Goal: Task Accomplishment & Management: Use online tool/utility

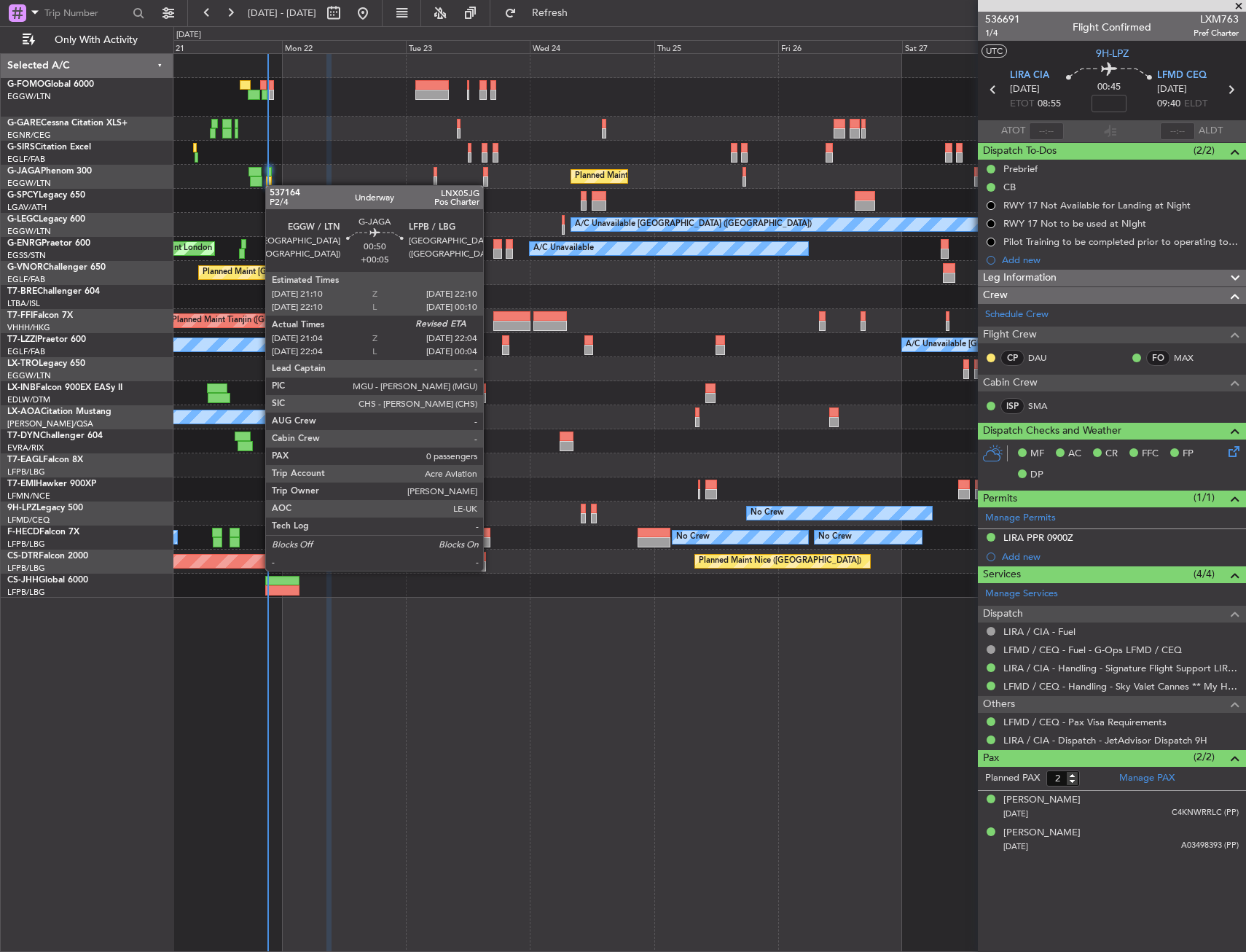
click at [270, 185] on div at bounding box center [269, 181] width 5 height 10
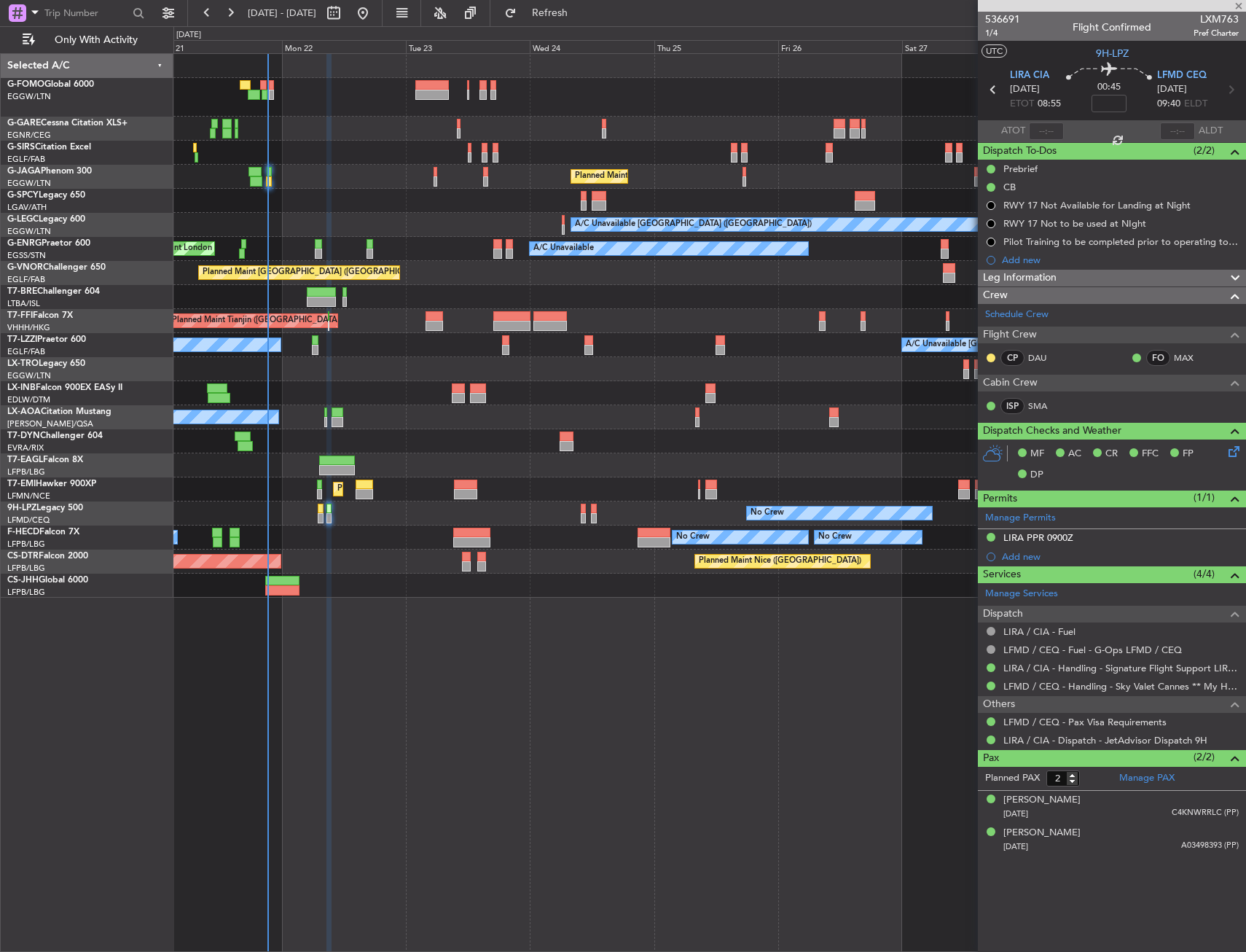
type input "+00:05"
type input "21:04"
type input "0"
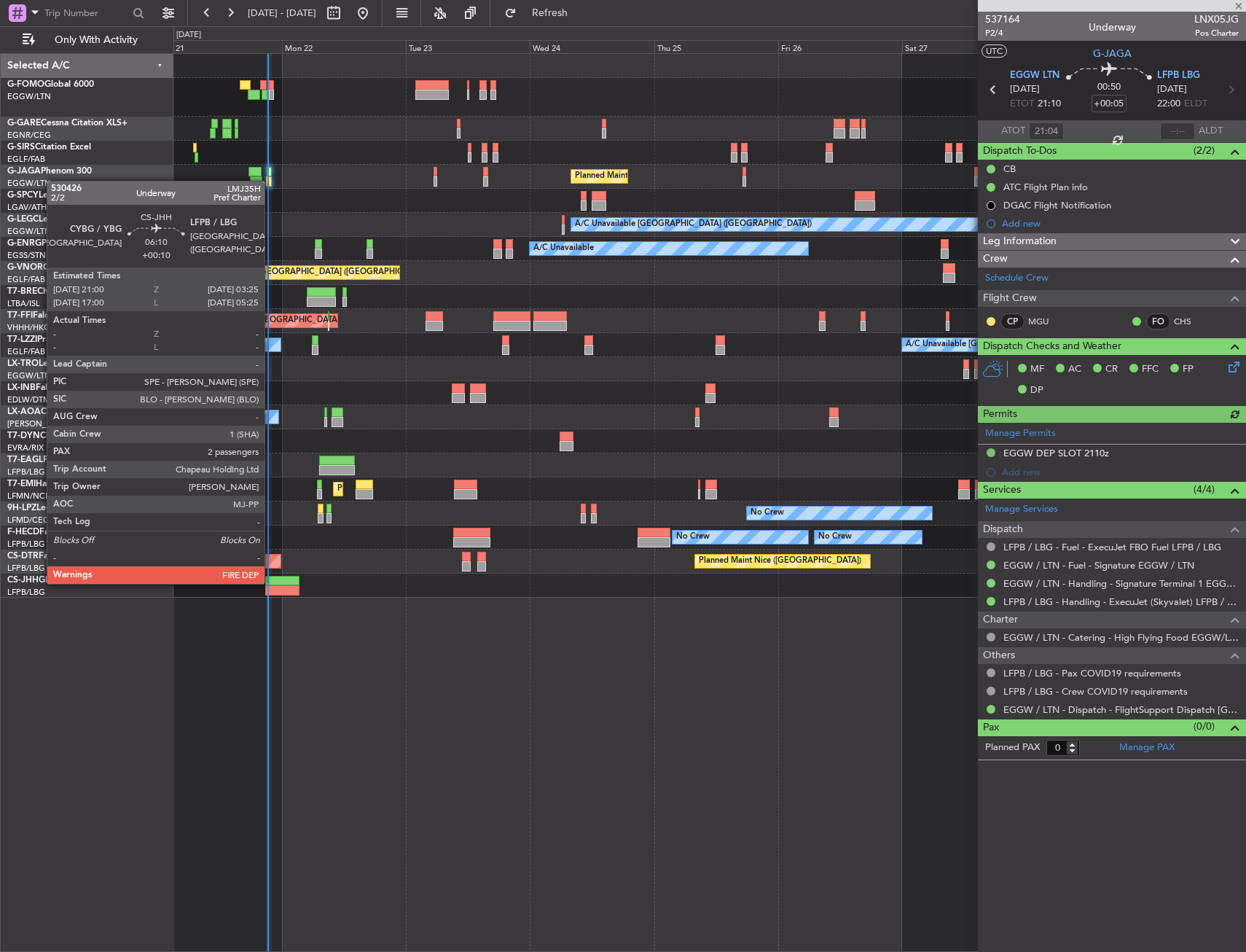
click at [274, 580] on div at bounding box center [282, 580] width 34 height 10
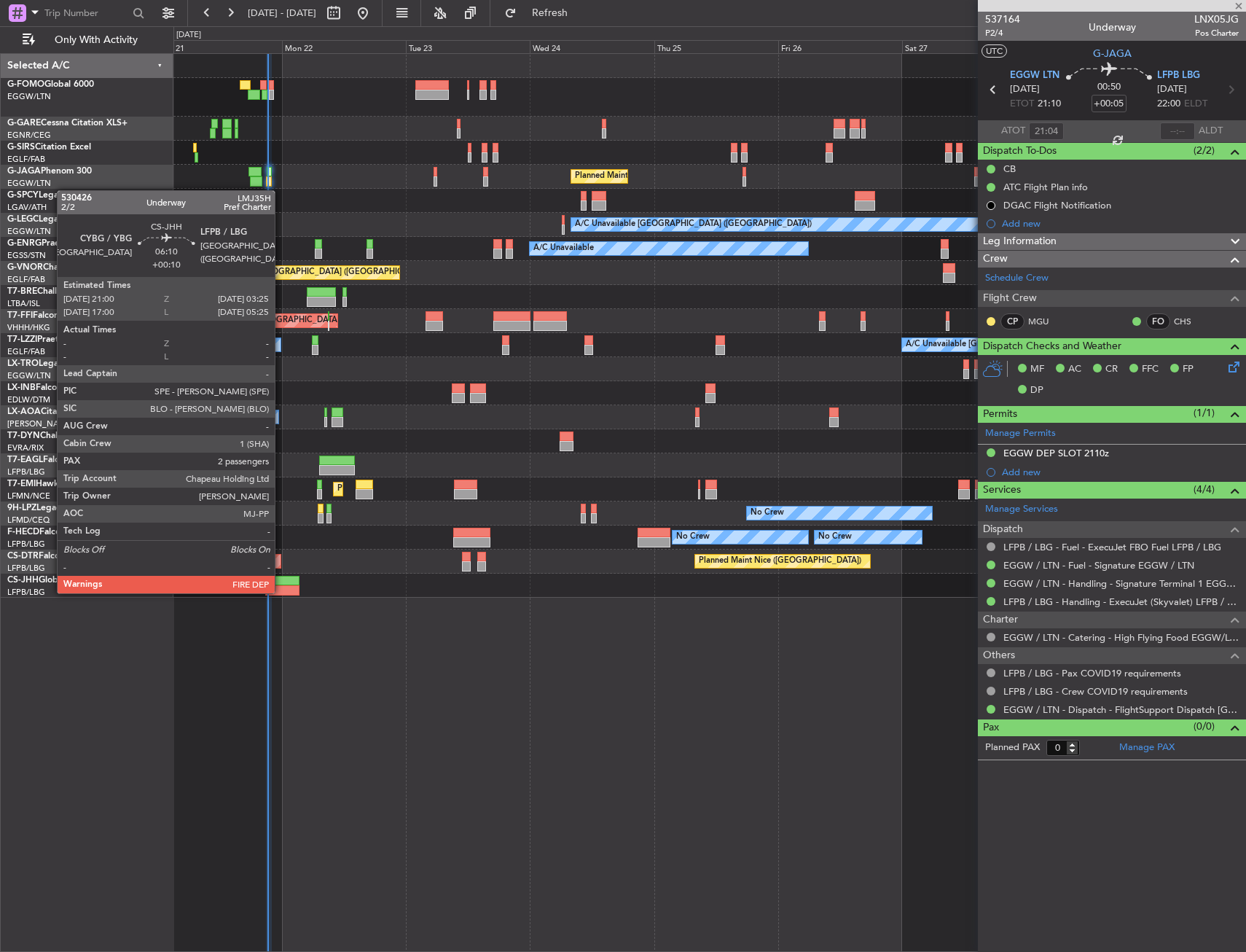
type input "+00:10"
type input "2"
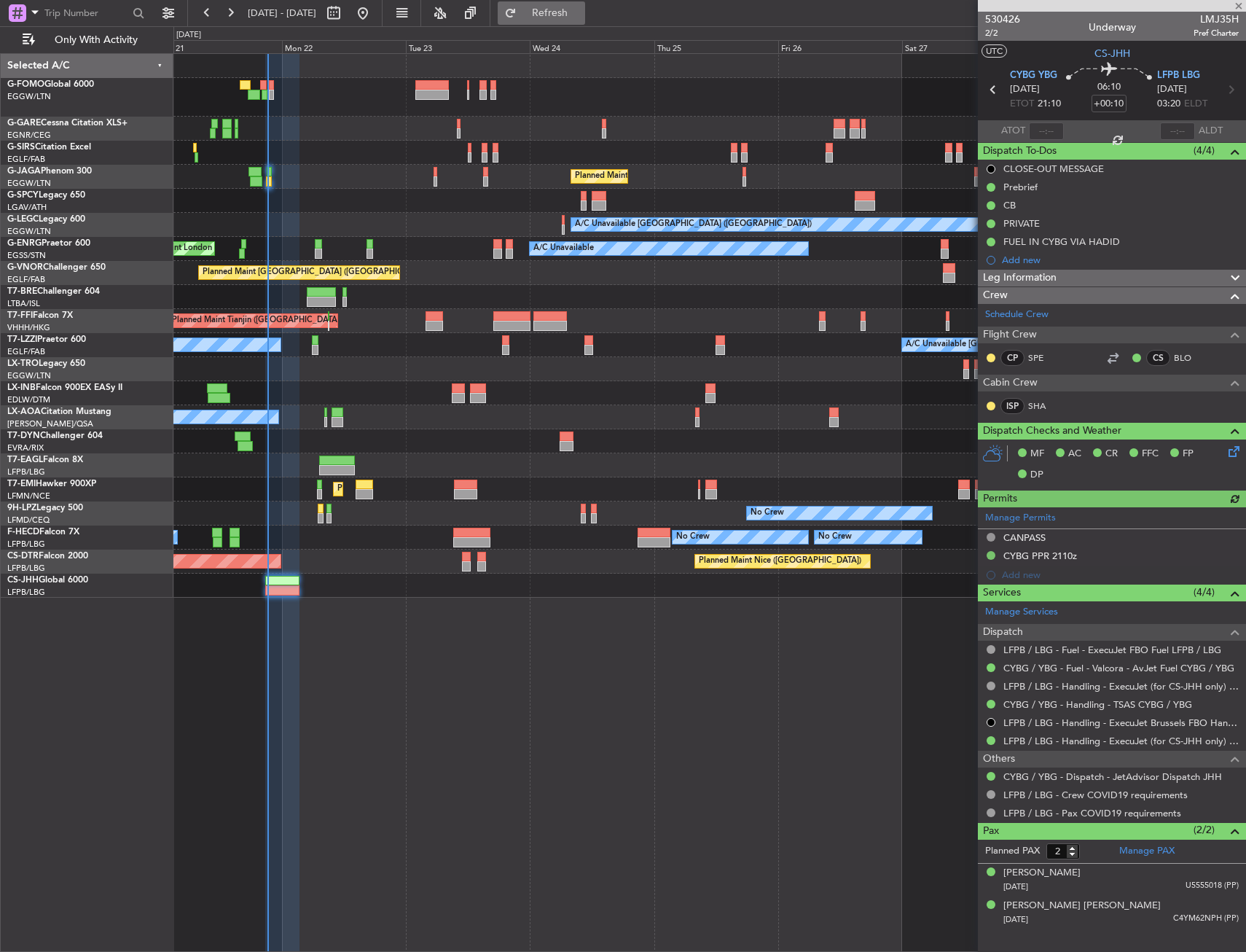
click at [581, 14] on span "Refresh" at bounding box center [549, 13] width 61 height 10
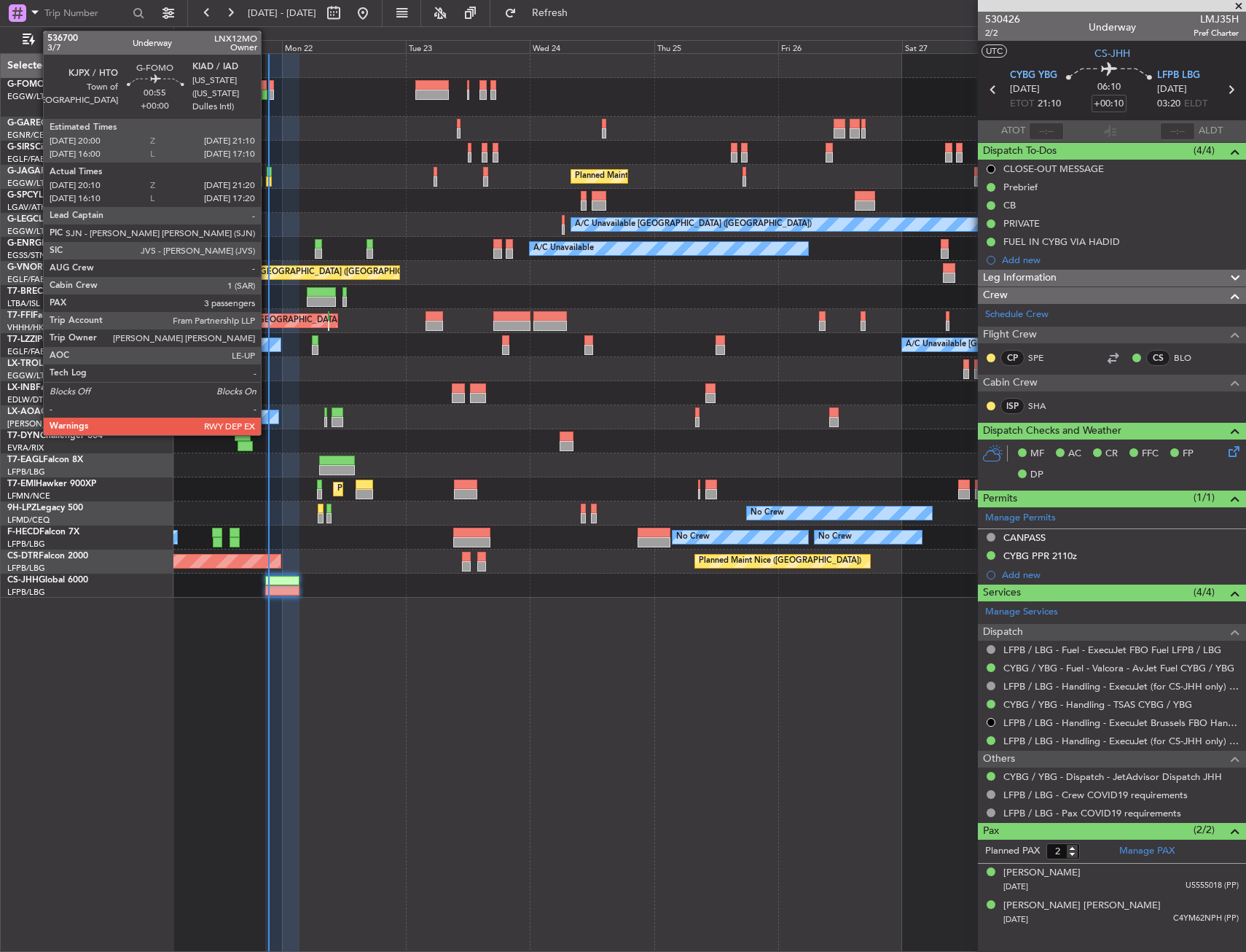
click at [269, 94] on div at bounding box center [271, 95] width 5 height 10
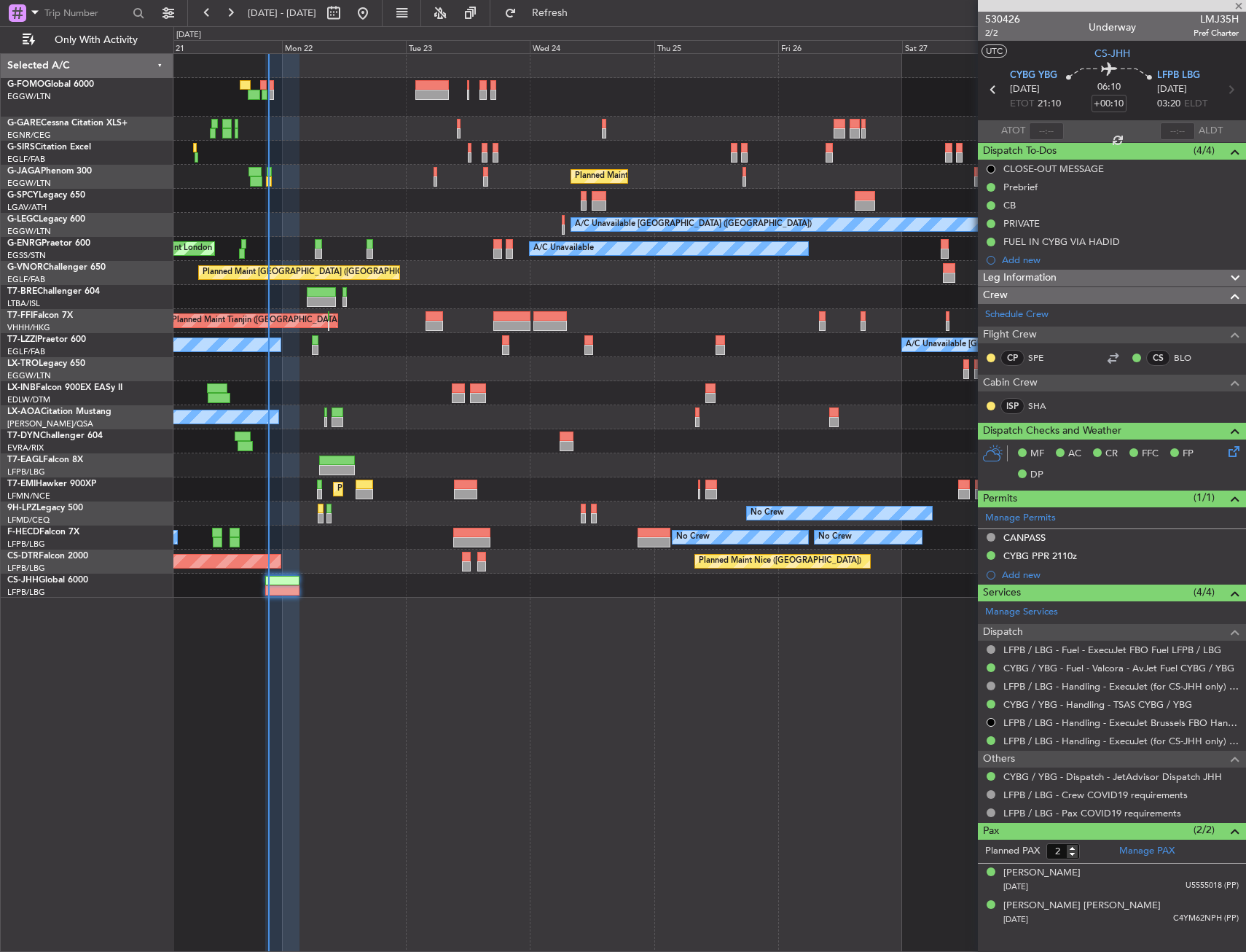
type input "0"
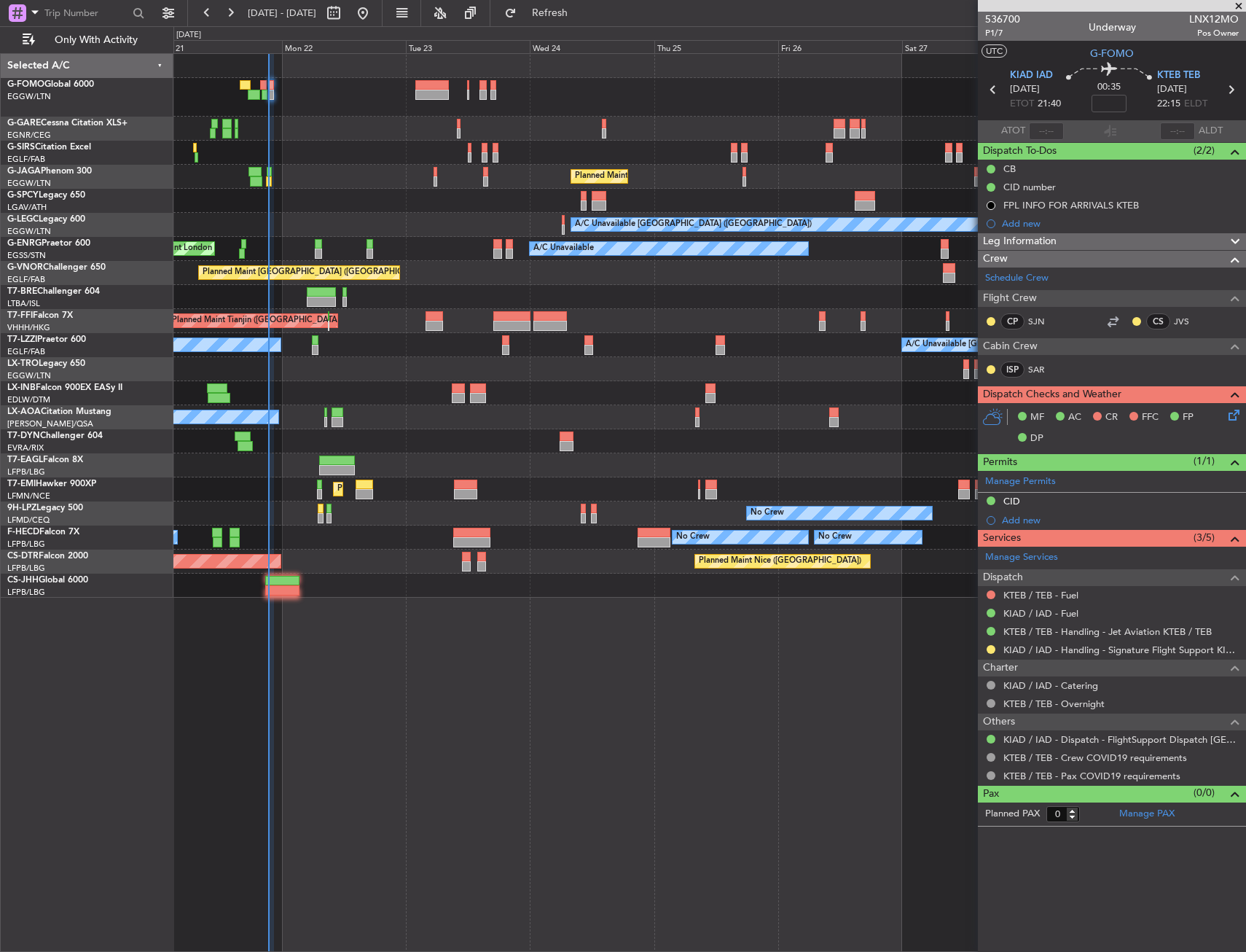
click at [621, 718] on div "Unplanned Maint [GEOGRAPHIC_DATA] ([GEOGRAPHIC_DATA]) Planned Maint [GEOGRAPHIC…" at bounding box center [710, 503] width 1073 height 898
click at [284, 596] on div "Owner" at bounding box center [709, 586] width 1072 height 24
click at [289, 582] on div at bounding box center [282, 580] width 34 height 10
type input "+00:10"
type input "2"
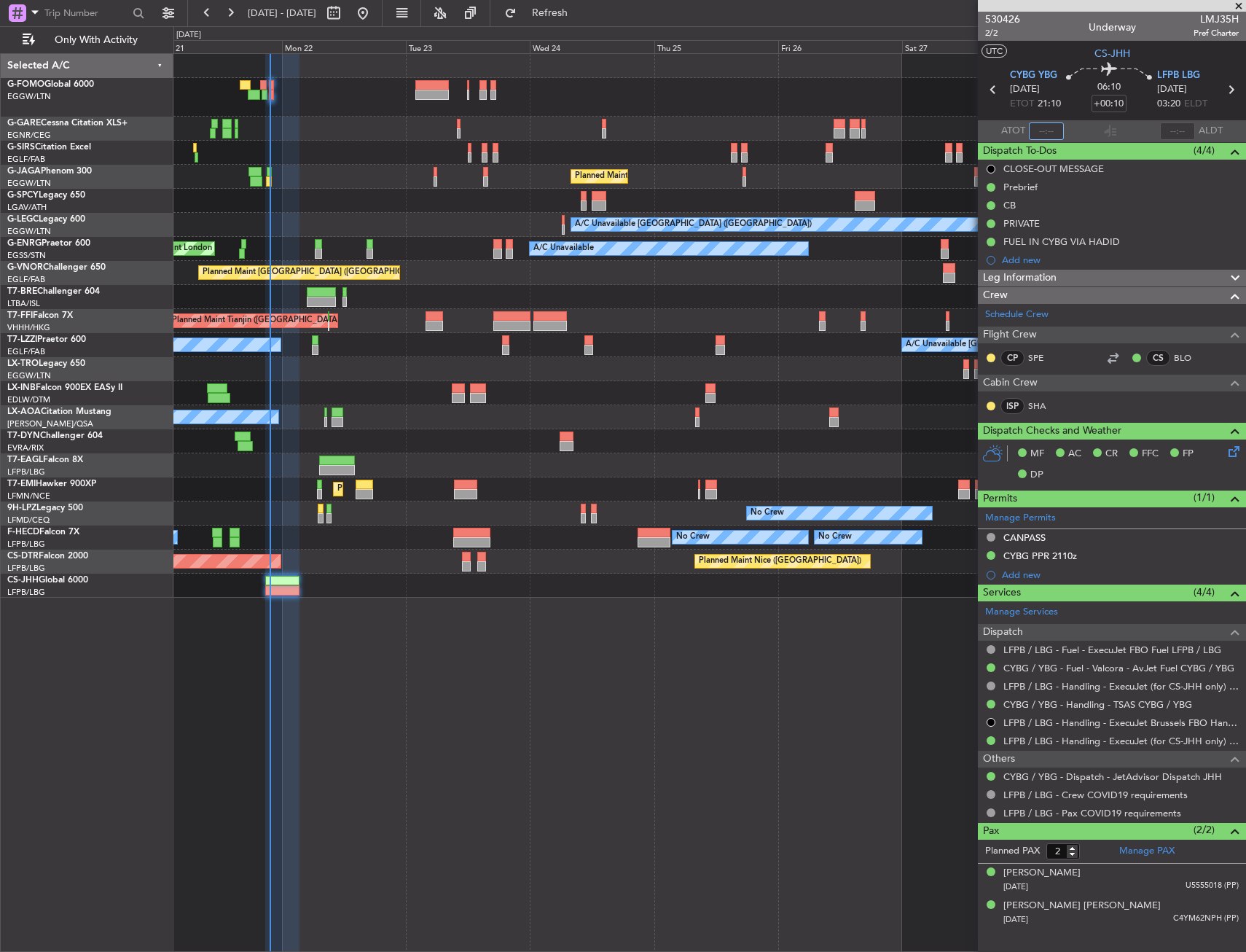
click at [1051, 125] on input "text" at bounding box center [1047, 131] width 35 height 17
click at [1050, 128] on input "text" at bounding box center [1047, 131] width 35 height 17
click at [1073, 111] on div "06:10 +00:10" at bounding box center [1110, 89] width 96 height 54
type input "21:42"
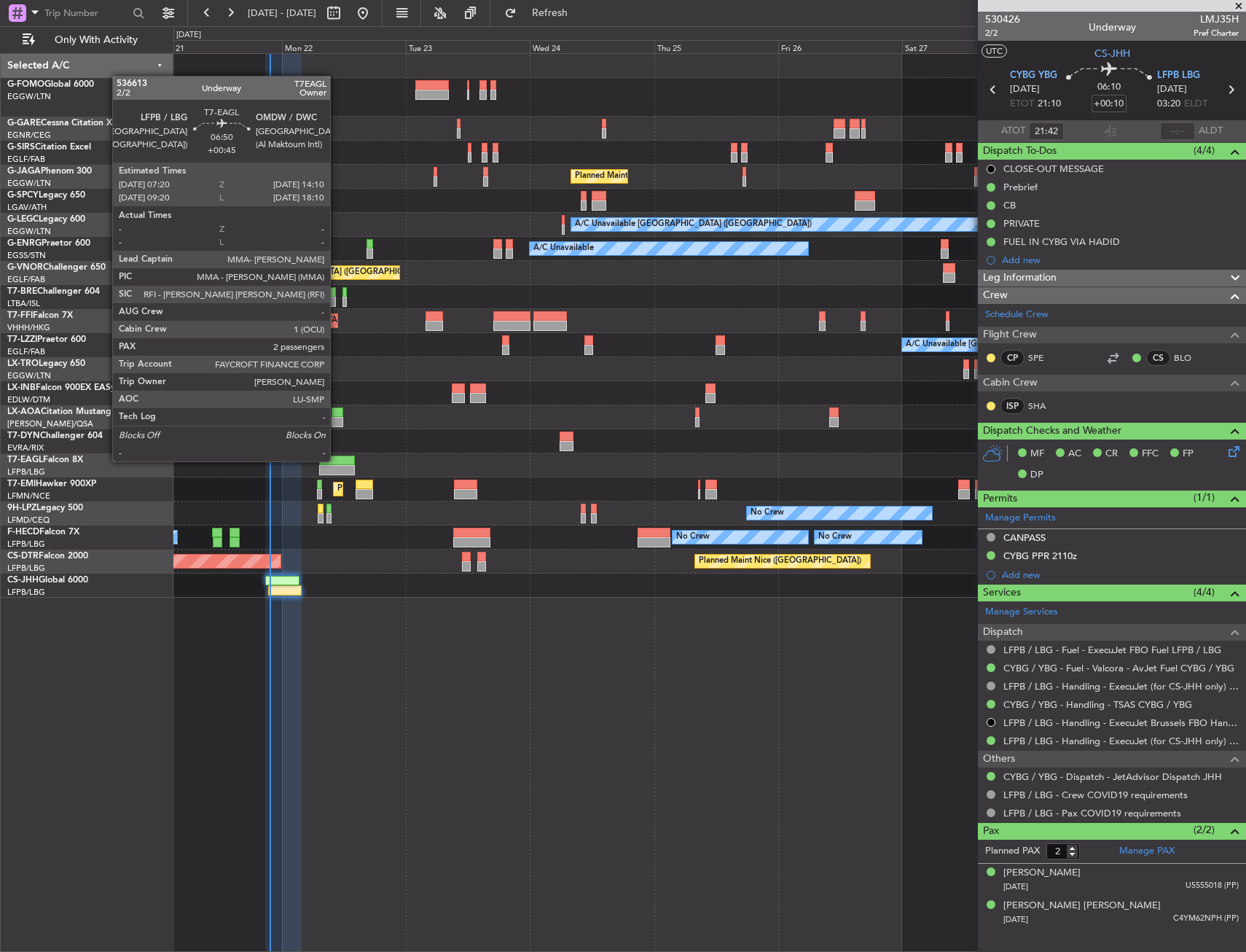
click at [337, 460] on div at bounding box center [337, 460] width 35 height 10
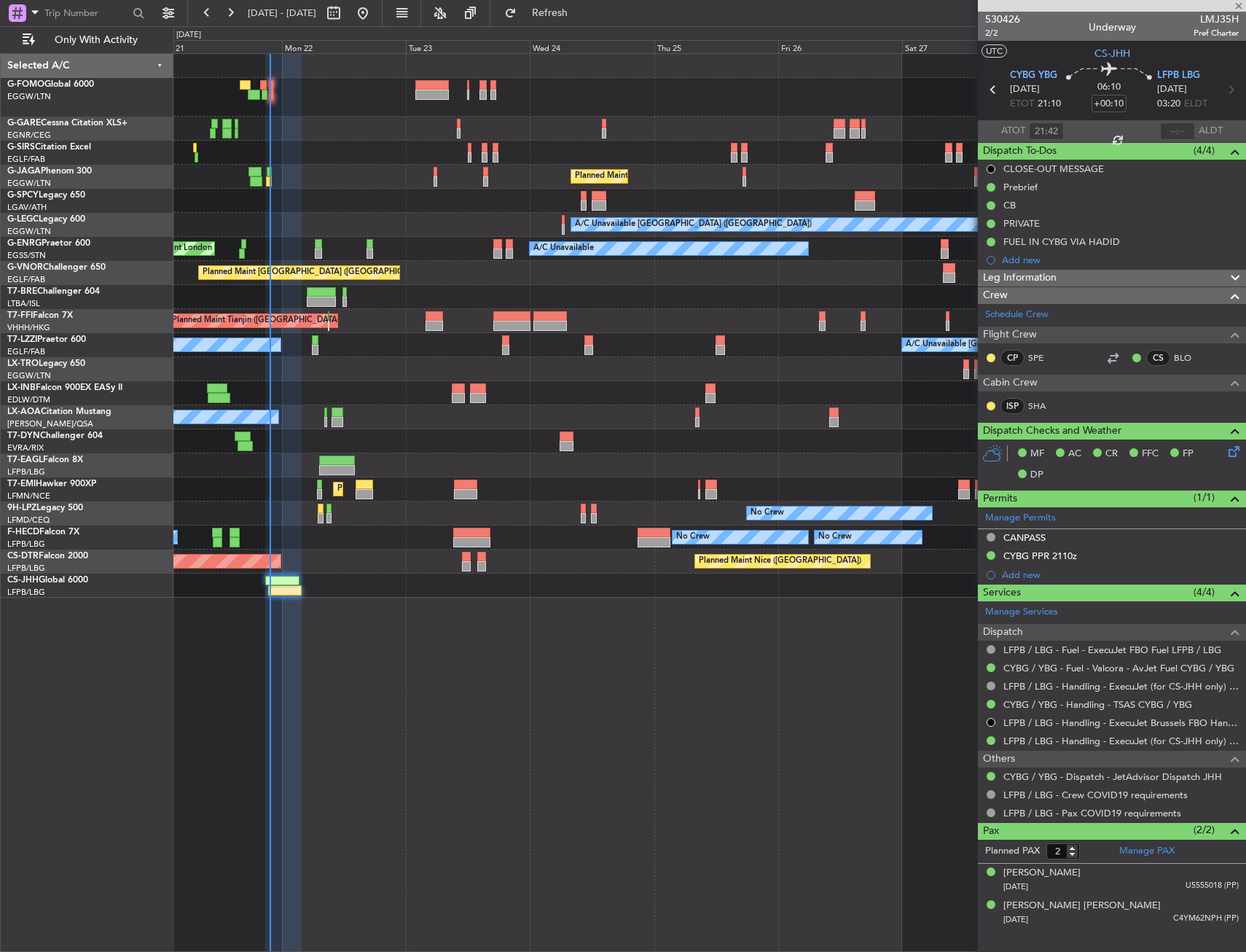
type input "+00:45"
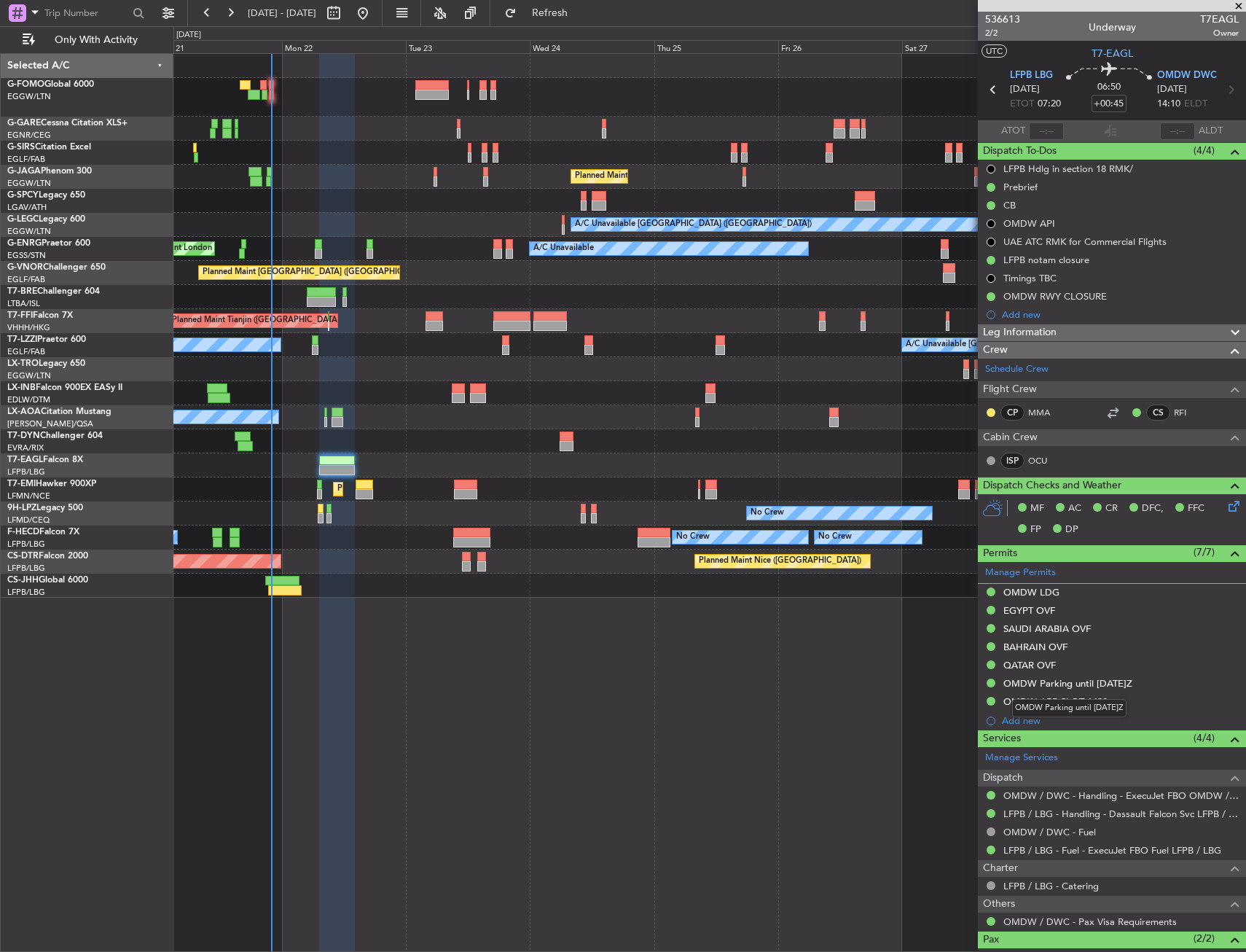
drag, startPoint x: 1088, startPoint y: 681, endPoint x: 1125, endPoint y: 690, distance: 38.1
click at [1088, 681] on div "OMDW Parking until [DATE]Z" at bounding box center [1069, 684] width 129 height 13
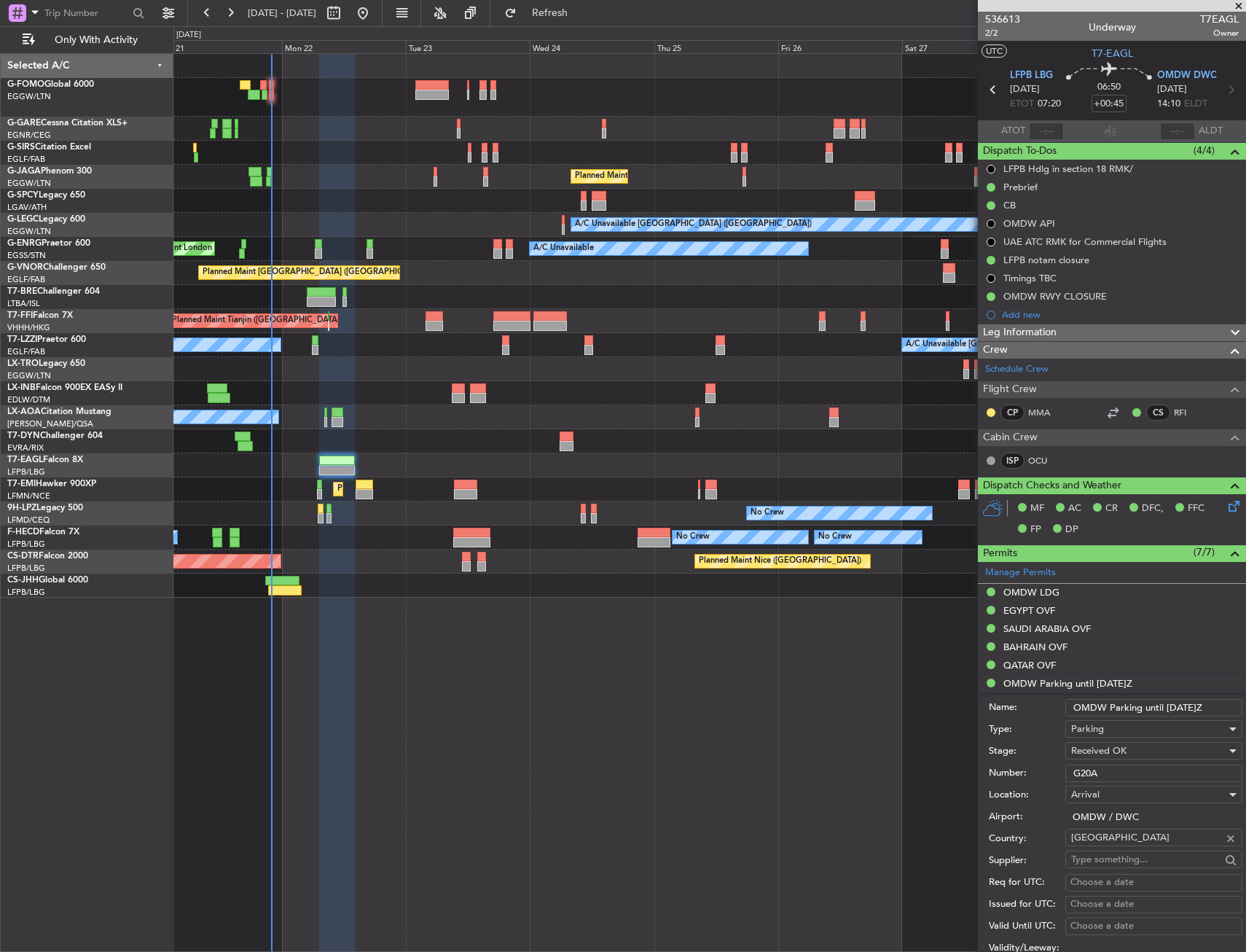
drag, startPoint x: 1163, startPoint y: 707, endPoint x: 1176, endPoint y: 706, distance: 13.0
click at [1176, 706] on input "OMDW Parking until [DATE]Z" at bounding box center [1154, 707] width 177 height 17
click at [1207, 703] on input "OMDW Parking until [DATE]Z" at bounding box center [1154, 707] width 177 height 17
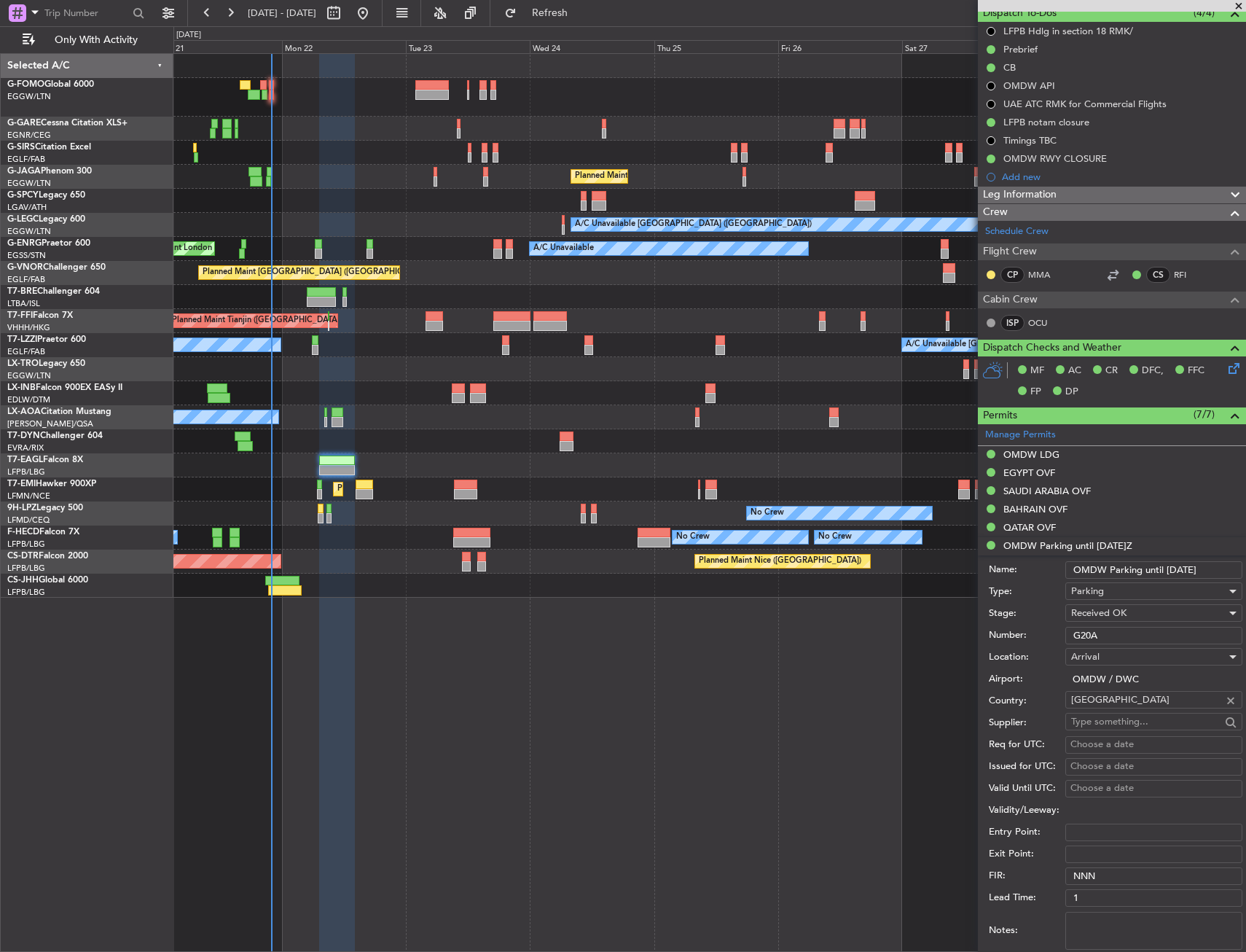
scroll to position [292, 0]
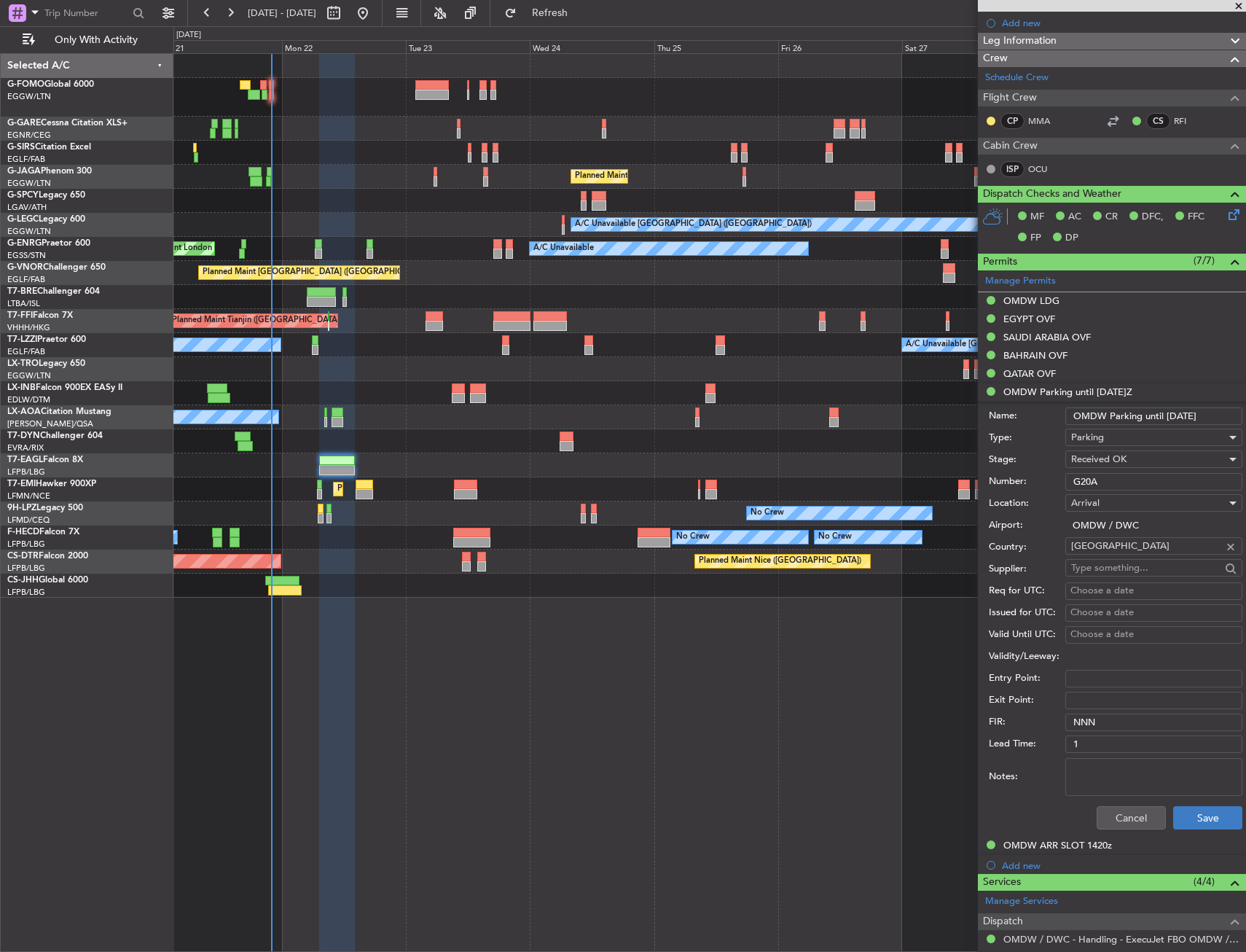
type input "OMDW Parking until [DATE]"
click at [1204, 817] on button "Save" at bounding box center [1208, 817] width 69 height 24
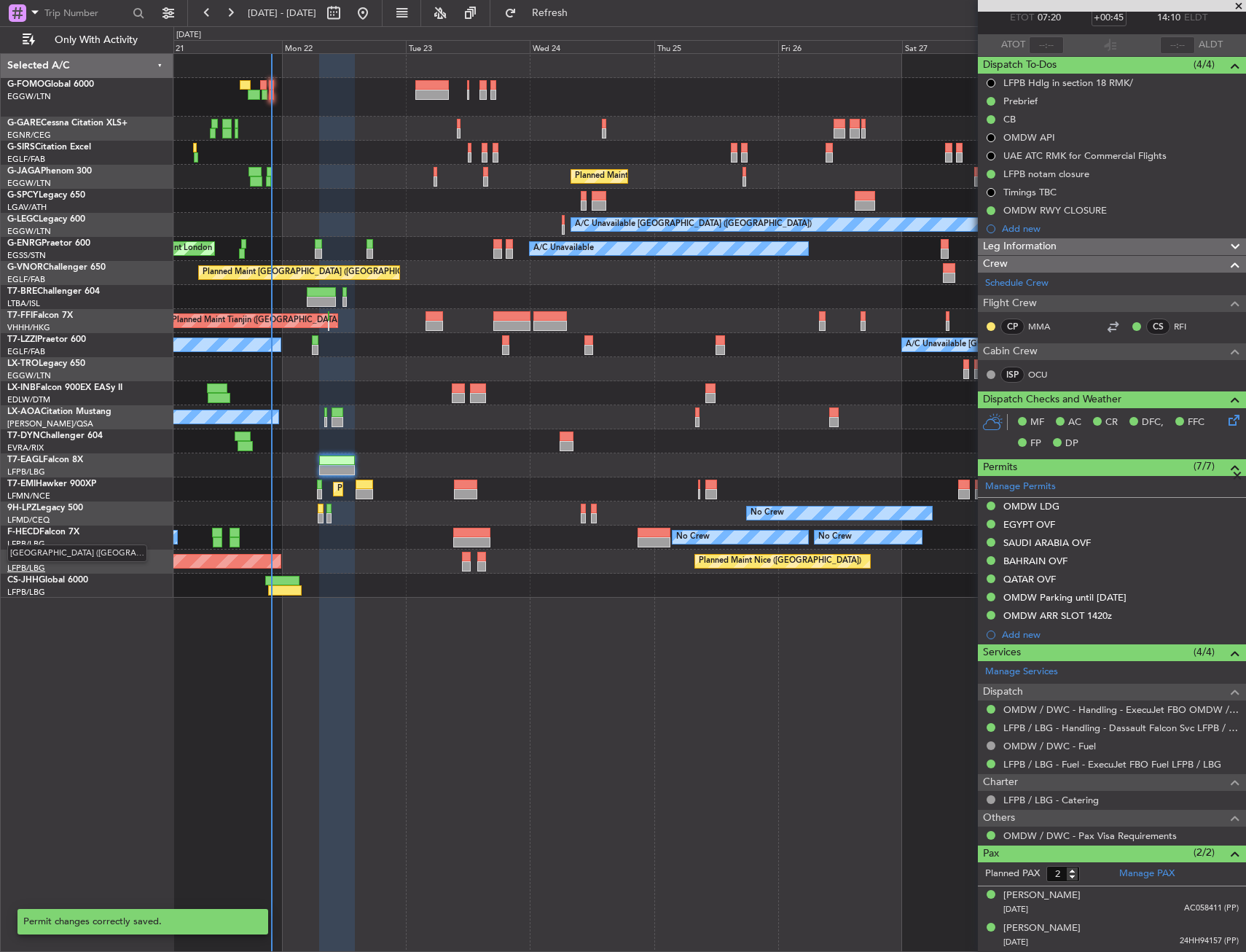
scroll to position [85, 0]
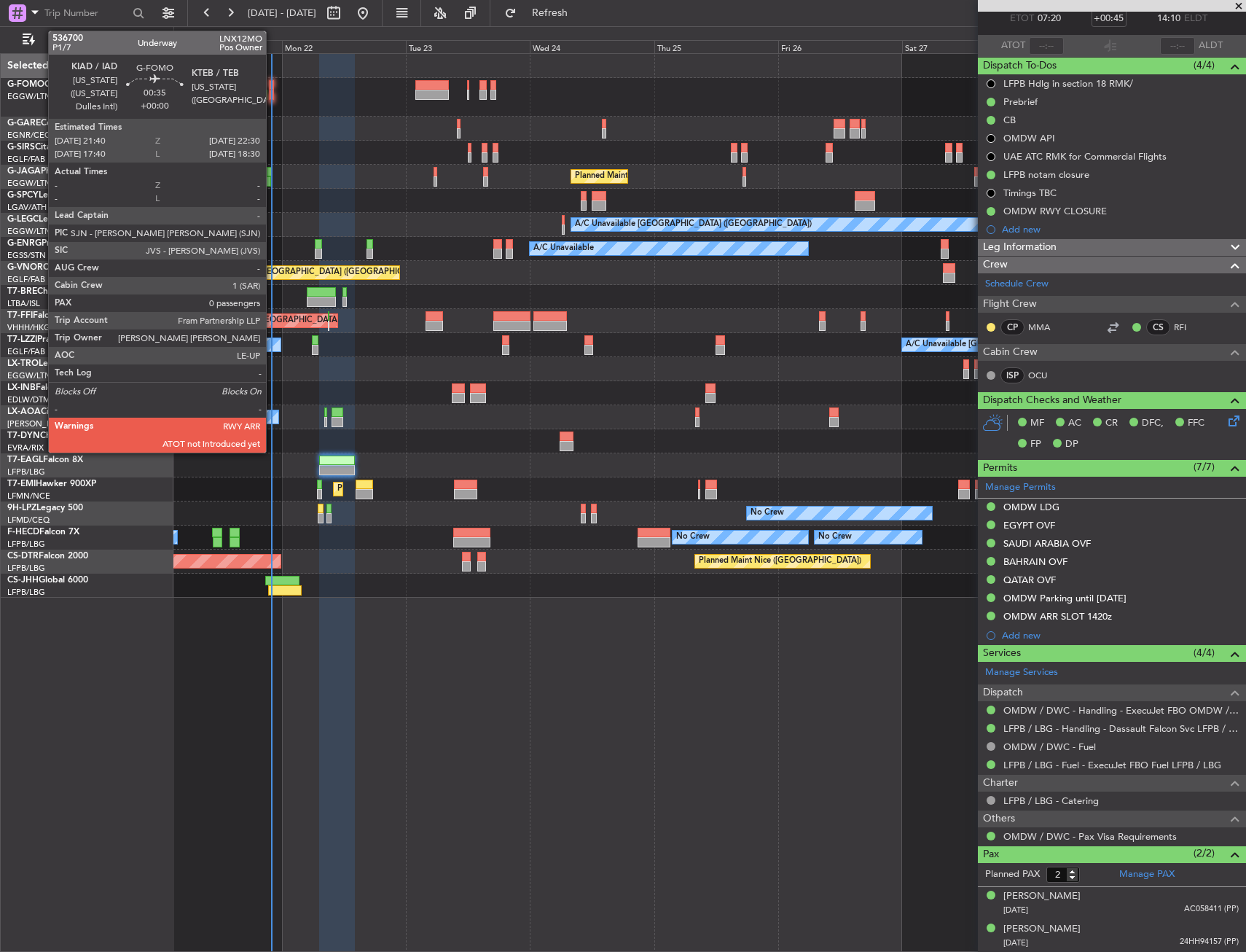
click at [274, 94] on div at bounding box center [271, 95] width 5 height 10
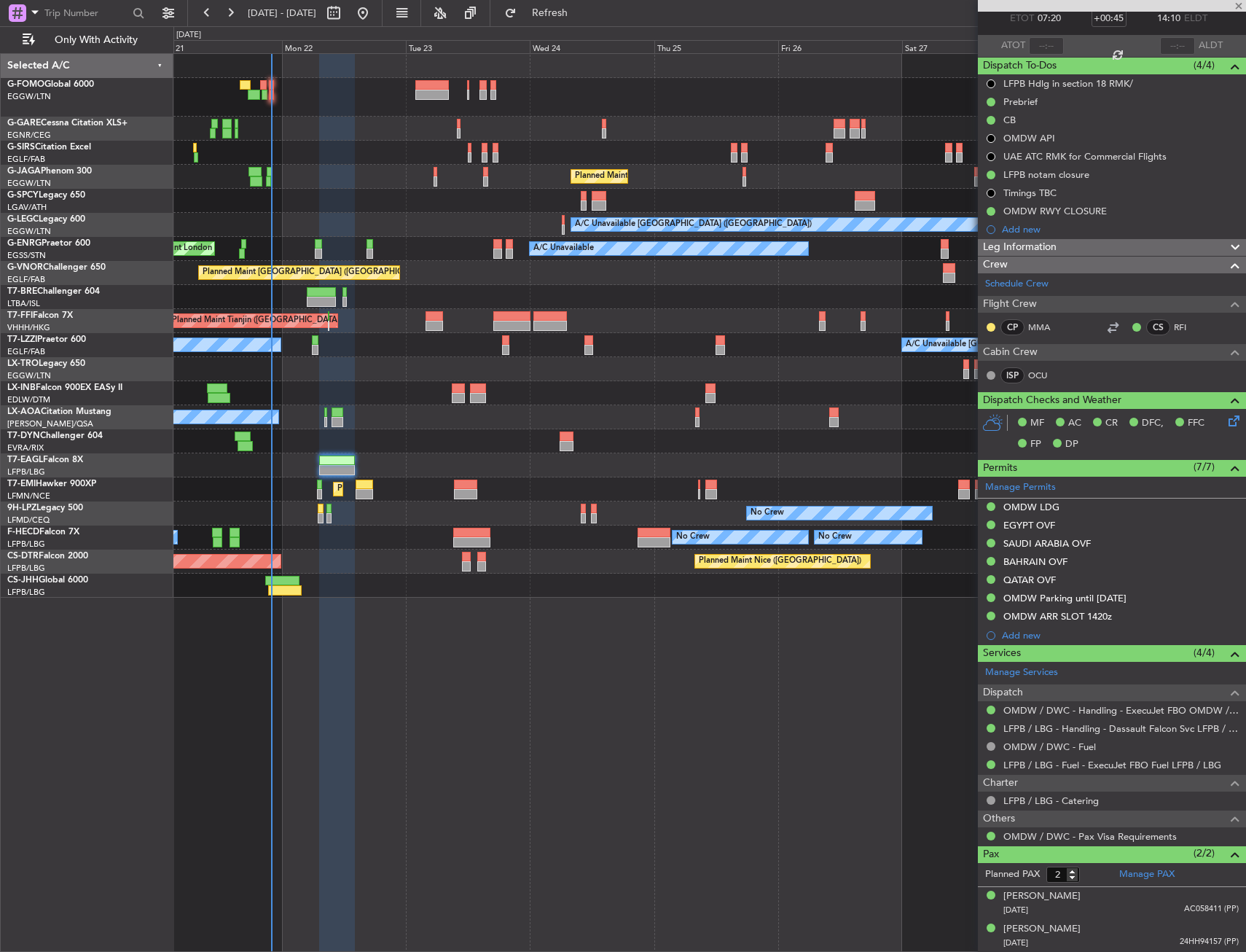
type input "0"
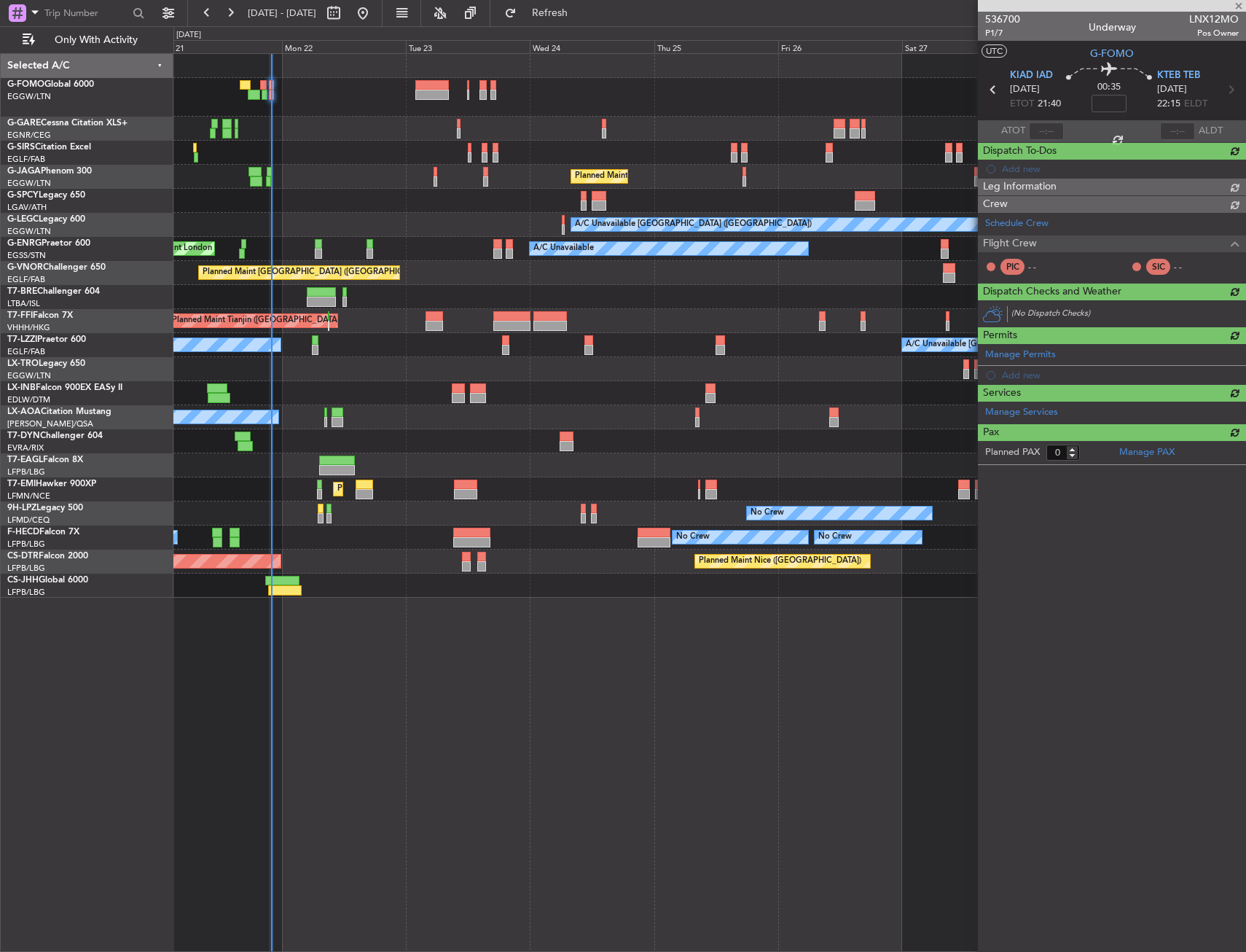
scroll to position [0, 0]
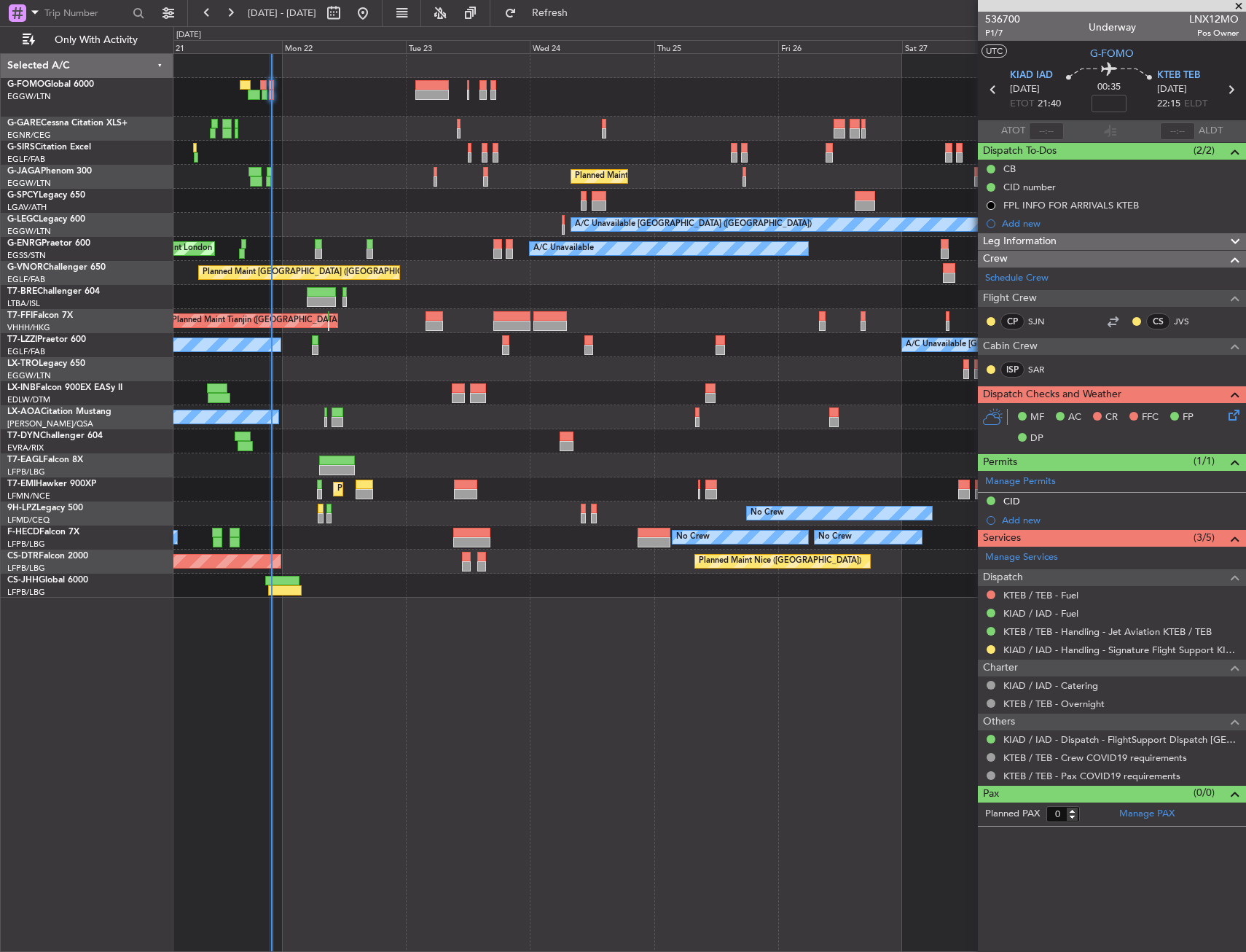
drag, startPoint x: 1044, startPoint y: 596, endPoint x: 1133, endPoint y: 598, distance: 89.0
click at [1133, 598] on div "KTEB / TEB - Fuel" at bounding box center [1112, 595] width 268 height 18
click at [432, 105] on div at bounding box center [709, 97] width 1072 height 38
click at [432, 84] on div at bounding box center [432, 85] width 34 height 10
click at [343, 145] on div "Unplanned Maint [GEOGRAPHIC_DATA] ([GEOGRAPHIC_DATA])" at bounding box center [709, 153] width 1072 height 24
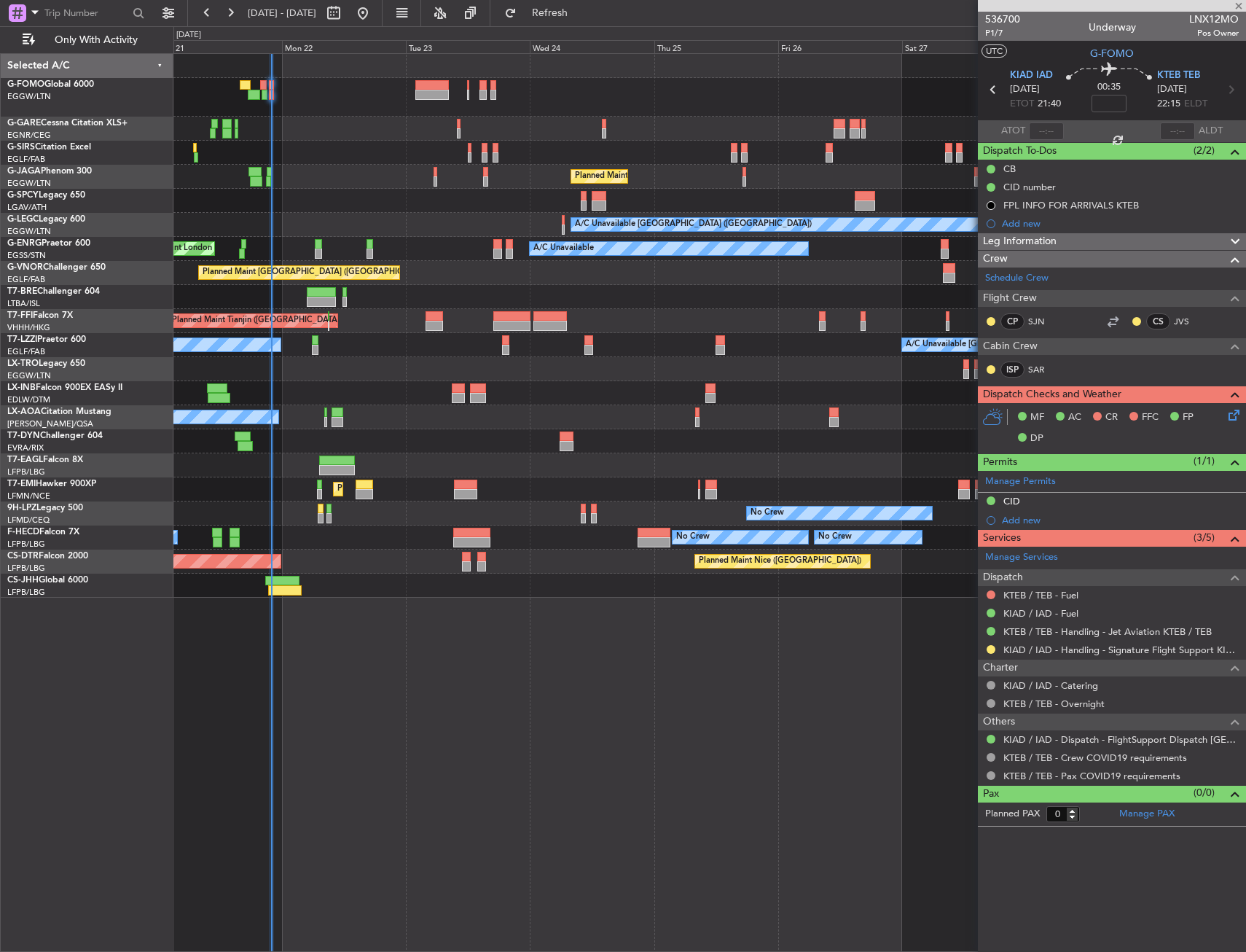
type input "-00:15"
type input "2"
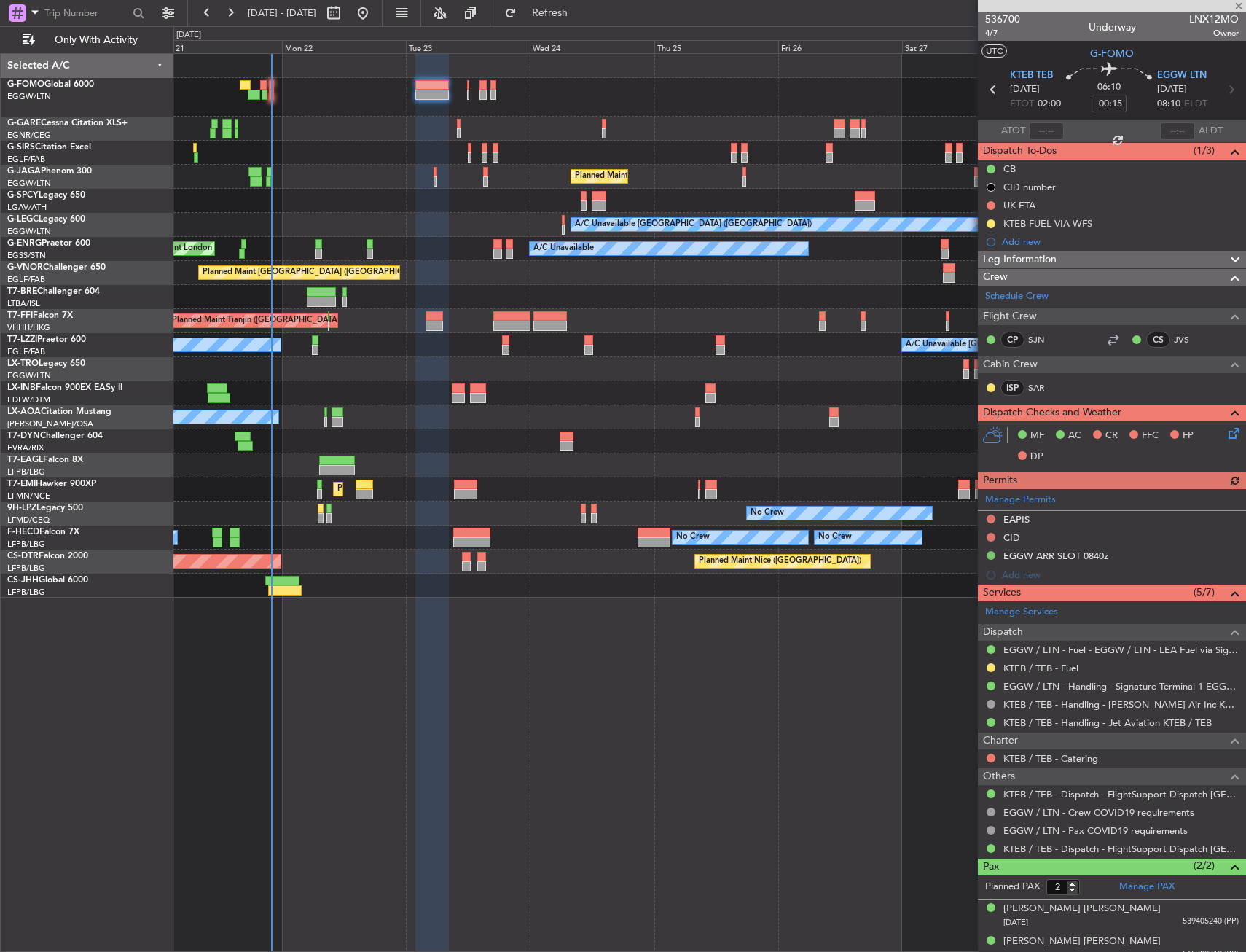
click at [273, 83] on div at bounding box center [271, 85] width 5 height 10
type input "0"
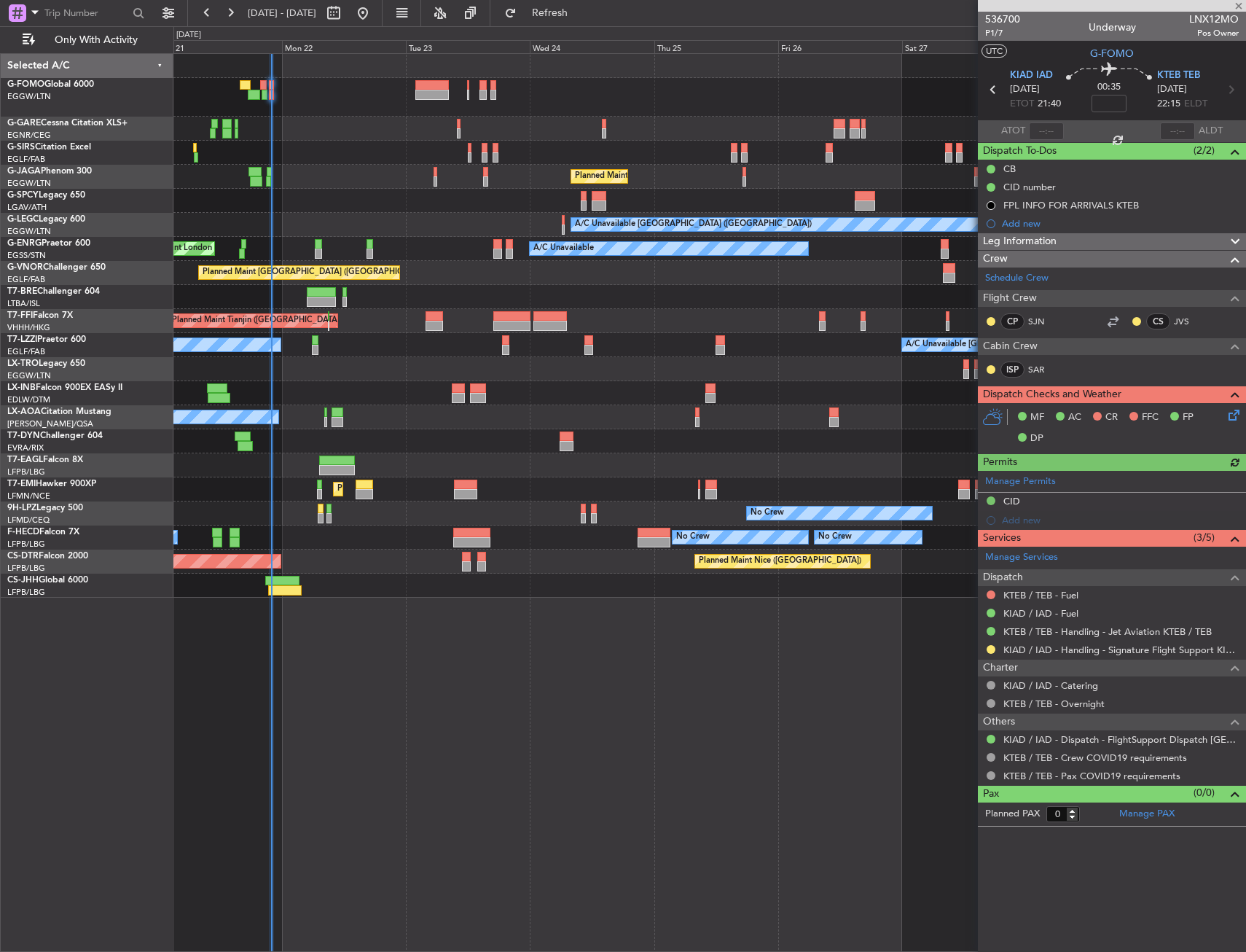
click at [997, 596] on div "KTEB / TEB - Fuel" at bounding box center [1112, 595] width 268 height 18
click at [990, 590] on button at bounding box center [991, 595] width 9 height 9
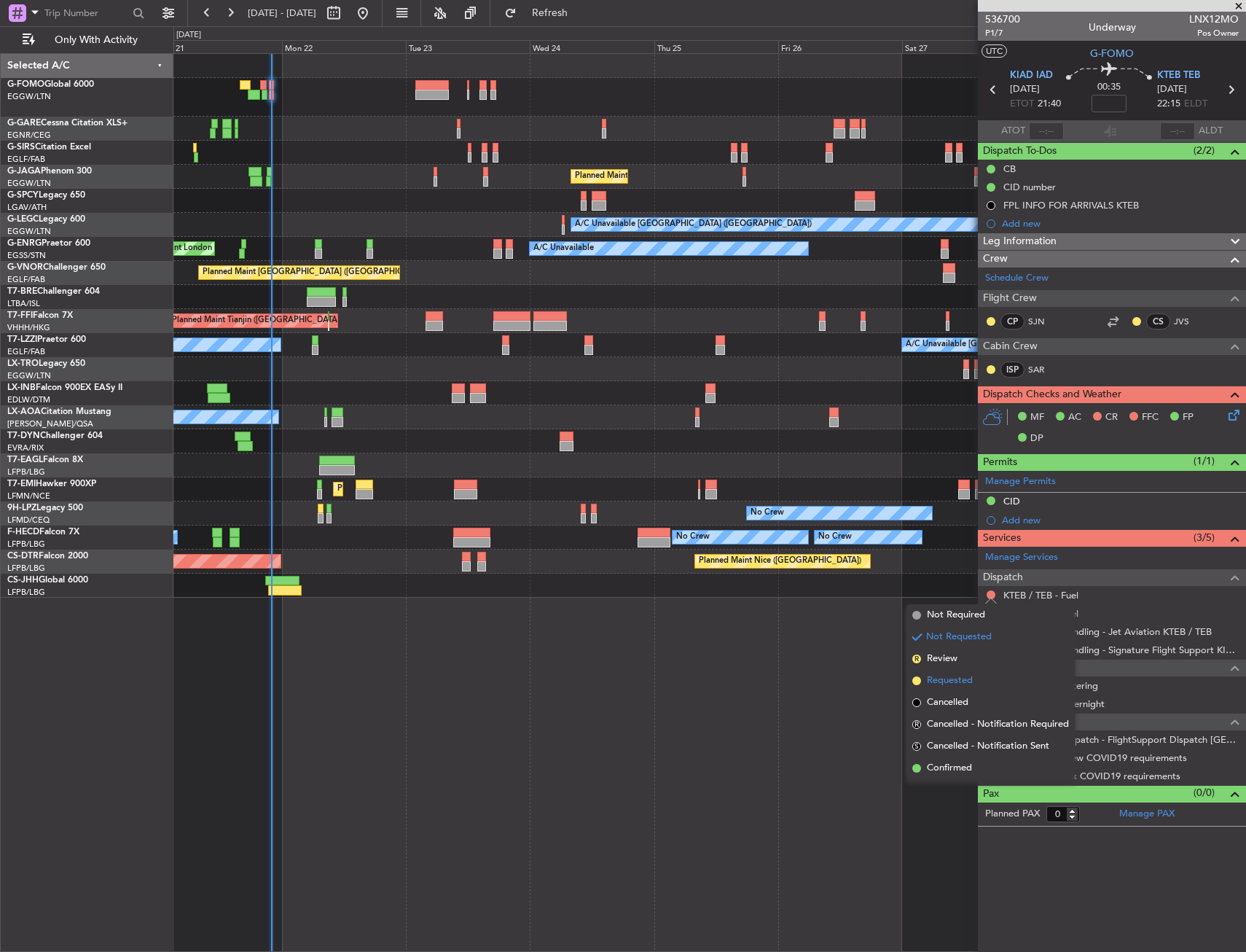
click at [962, 681] on span "Requested" at bounding box center [950, 681] width 45 height 15
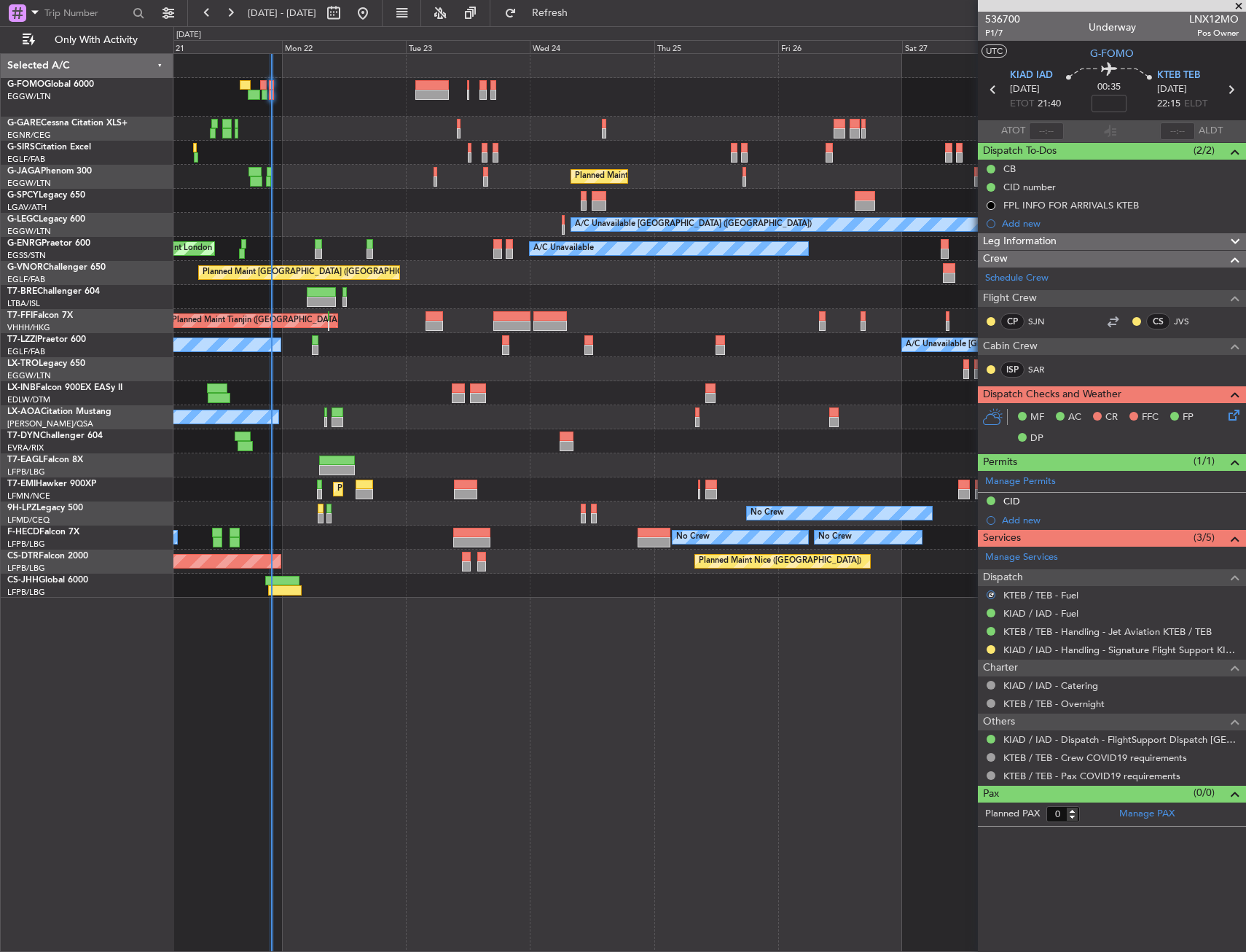
click at [381, 664] on div "Unplanned Maint [GEOGRAPHIC_DATA] ([GEOGRAPHIC_DATA]) Planned Maint [GEOGRAPHIC…" at bounding box center [710, 503] width 1073 height 898
drag, startPoint x: 381, startPoint y: 664, endPoint x: 343, endPoint y: 588, distance: 85.0
click at [1020, 600] on mat-tooltip-component "KTEB / TEB - Fuel" at bounding box center [1041, 619] width 90 height 38
click at [1033, 596] on link "KTEB / TEB - Fuel" at bounding box center [1041, 596] width 75 height 13
click at [629, 322] on div "Planned Maint Tianjin ([GEOGRAPHIC_DATA])" at bounding box center [709, 321] width 1072 height 24
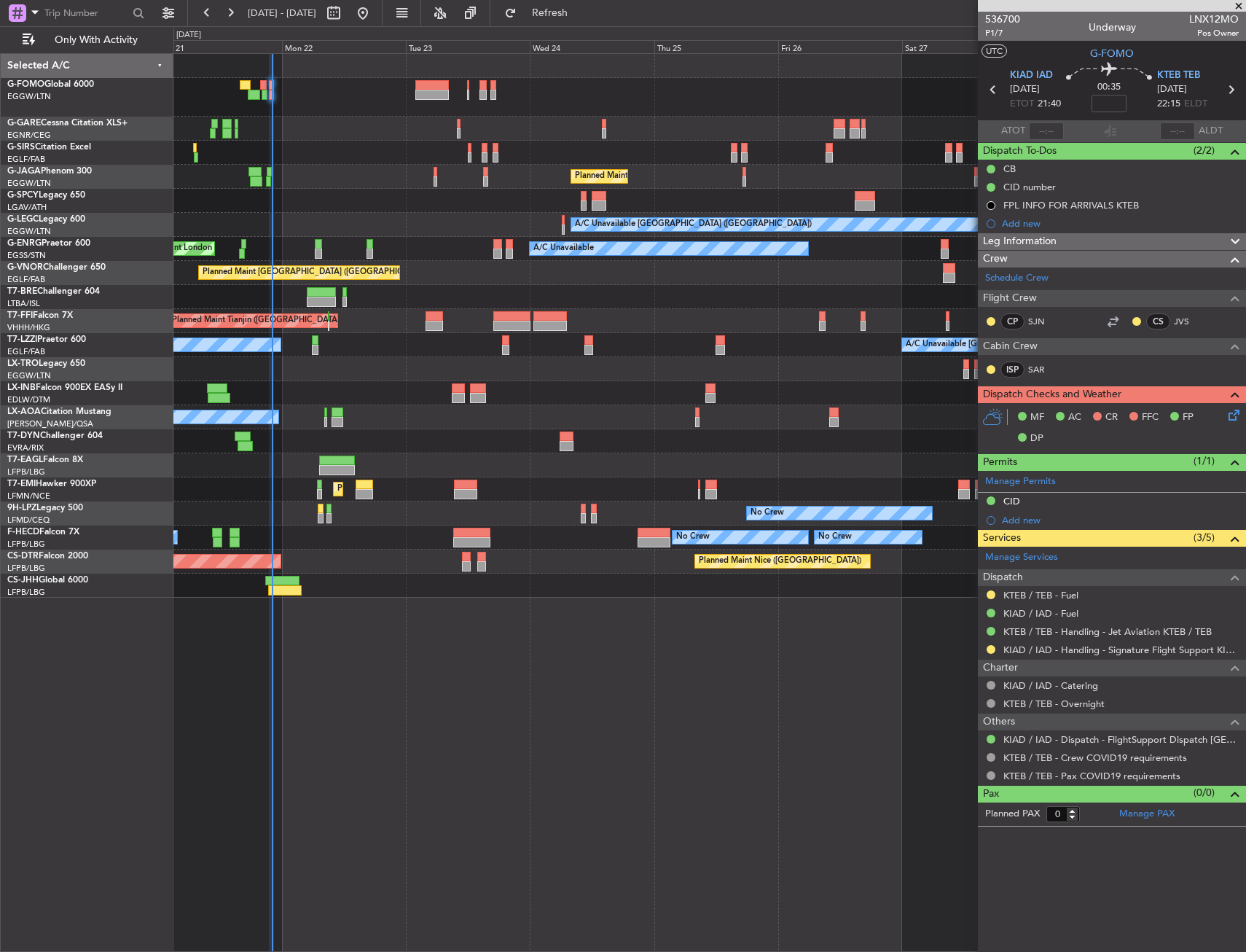
click at [645, 311] on div "Planned Maint Tianjin ([GEOGRAPHIC_DATA])" at bounding box center [709, 321] width 1072 height 24
drag, startPoint x: 649, startPoint y: 309, endPoint x: 634, endPoint y: 290, distance: 24.2
click at [636, 289] on div at bounding box center [709, 296] width 1072 height 24
click at [637, 296] on div at bounding box center [709, 296] width 1072 height 24
click at [621, 300] on div at bounding box center [709, 296] width 1072 height 24
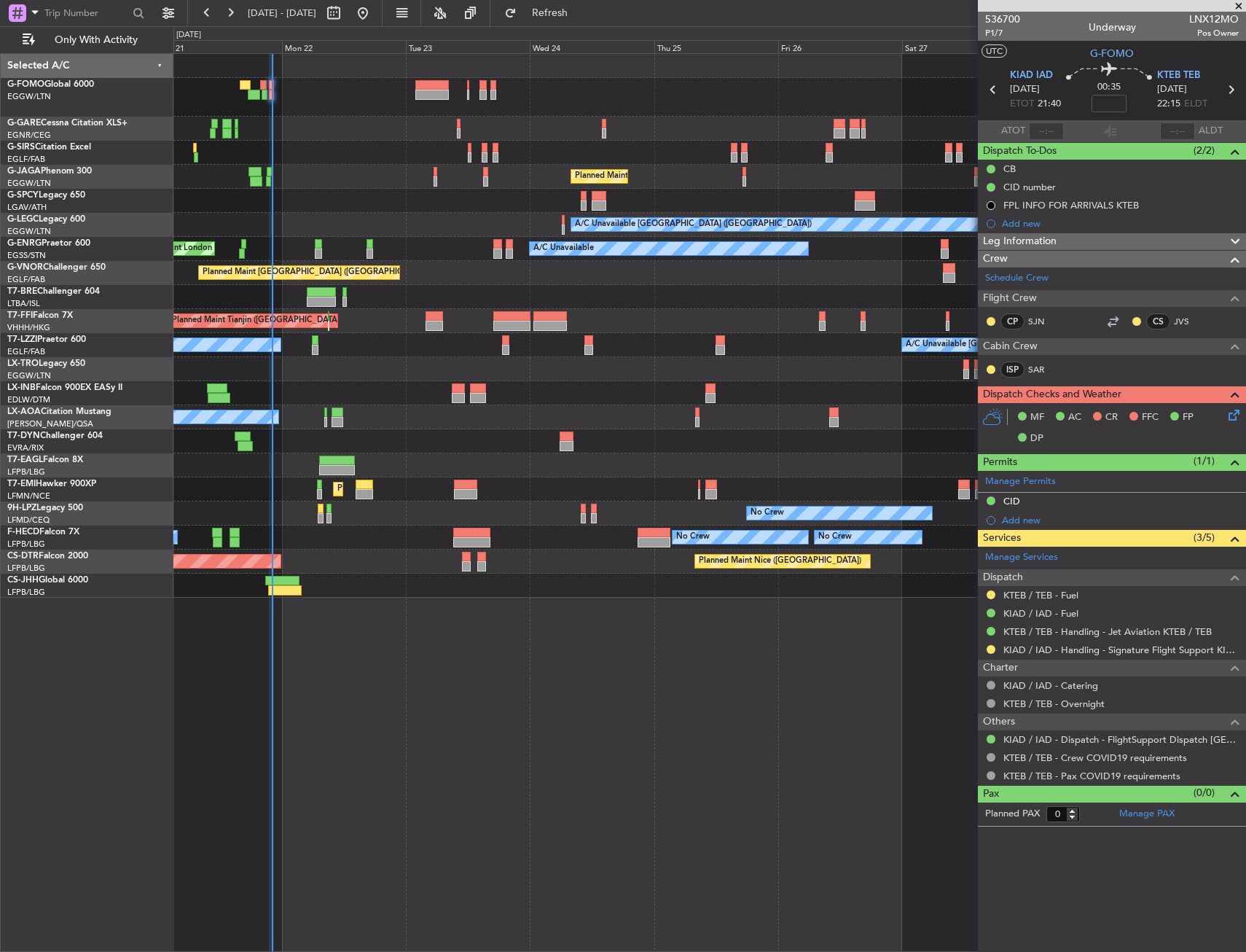
drag, startPoint x: 621, startPoint y: 300, endPoint x: 607, endPoint y: 286, distance: 19.8
click at [607, 286] on div at bounding box center [709, 296] width 1072 height 24
click at [600, 289] on div at bounding box center [709, 296] width 1072 height 24
click at [612, 295] on div at bounding box center [709, 296] width 1072 height 24
type input "22:22"
